Goal: Task Accomplishment & Management: Complete application form

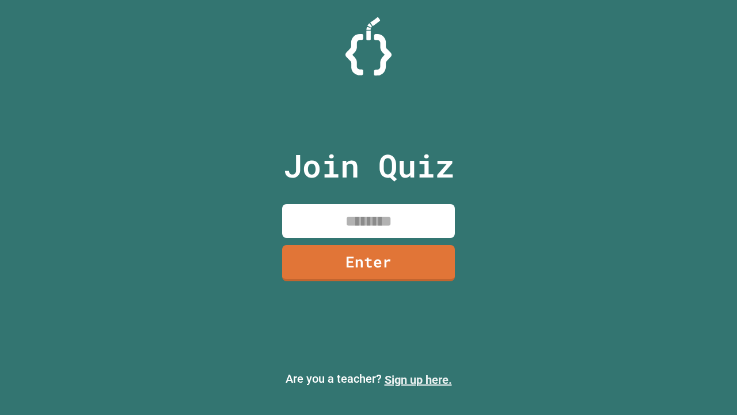
click at [418, 380] on link "Sign up here." at bounding box center [418, 380] width 67 height 14
